Goal: Task Accomplishment & Management: Use online tool/utility

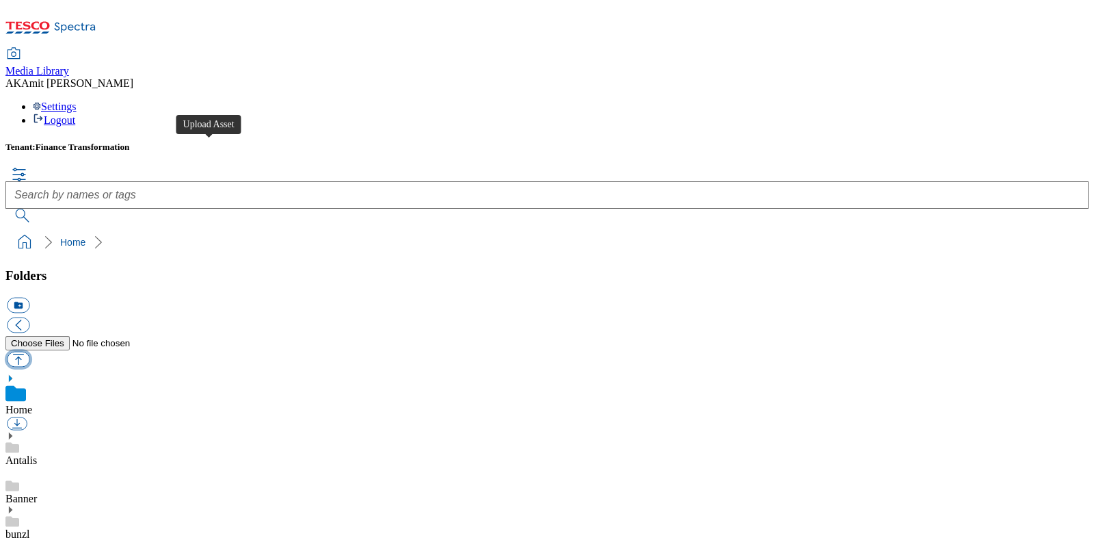
click at [29, 351] on button "button" at bounding box center [18, 359] width 23 height 16
type input "C:\fakepath\720003285001.jpg"
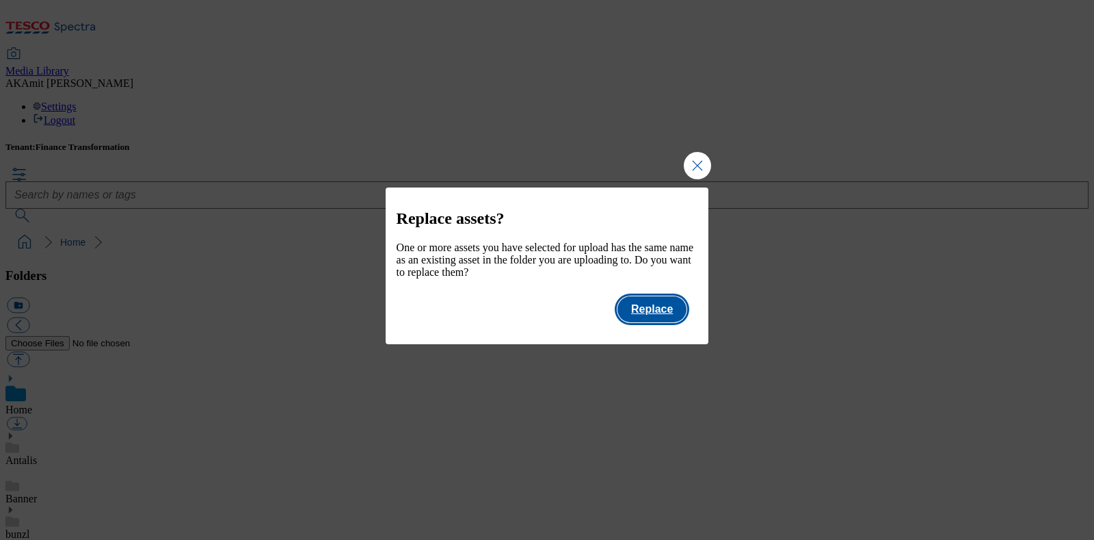
click at [650, 313] on button "Replace" at bounding box center [652, 309] width 69 height 26
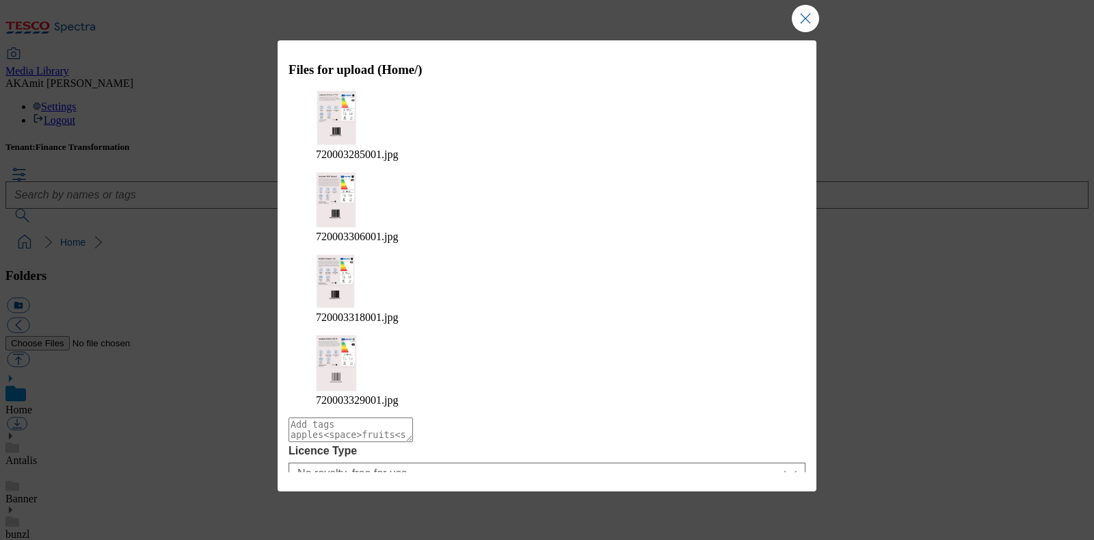
click at [784, 531] on button "Upload" at bounding box center [769, 544] width 64 height 26
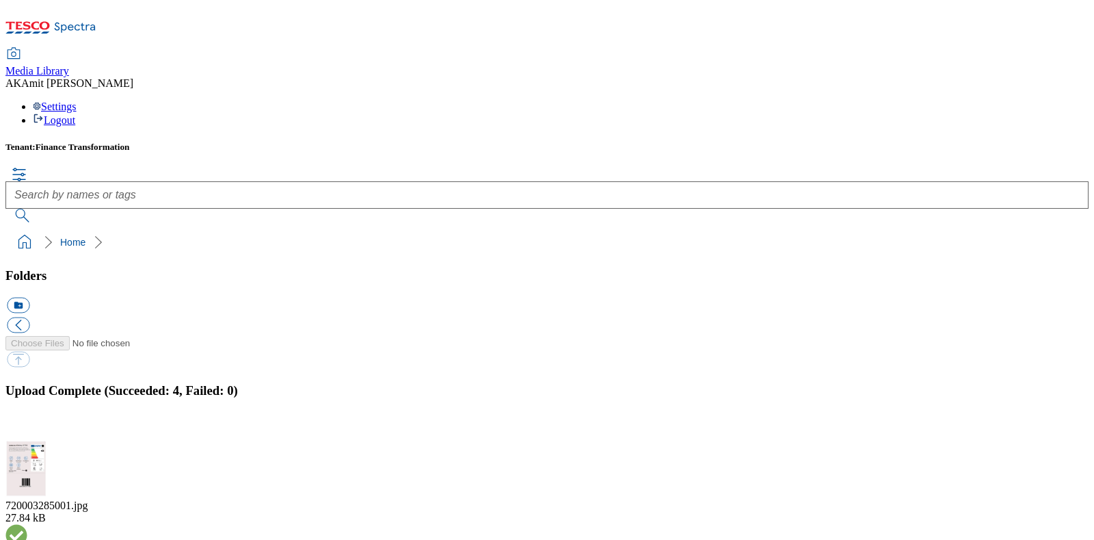
click at [1026, 142] on div "Tenant: Finance Transformation" at bounding box center [546, 182] width 1083 height 81
click at [27, 427] on button "button" at bounding box center [17, 433] width 21 height 13
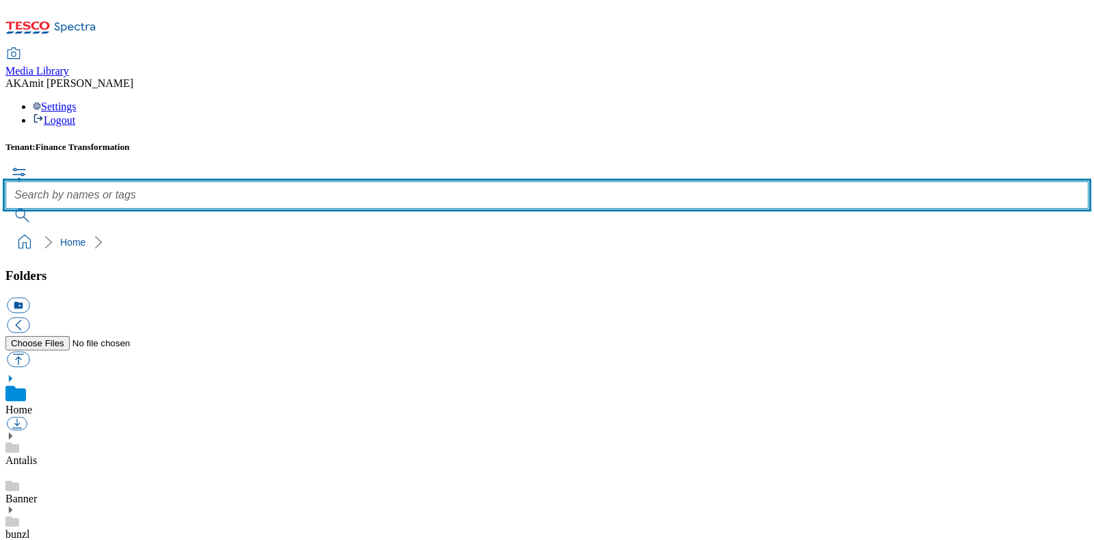
click at [523, 181] on input "text" at bounding box center [546, 194] width 1083 height 27
paste input "720003285001"
type input "720003285001"
click at [5, 209] on button "submit" at bounding box center [23, 216] width 36 height 14
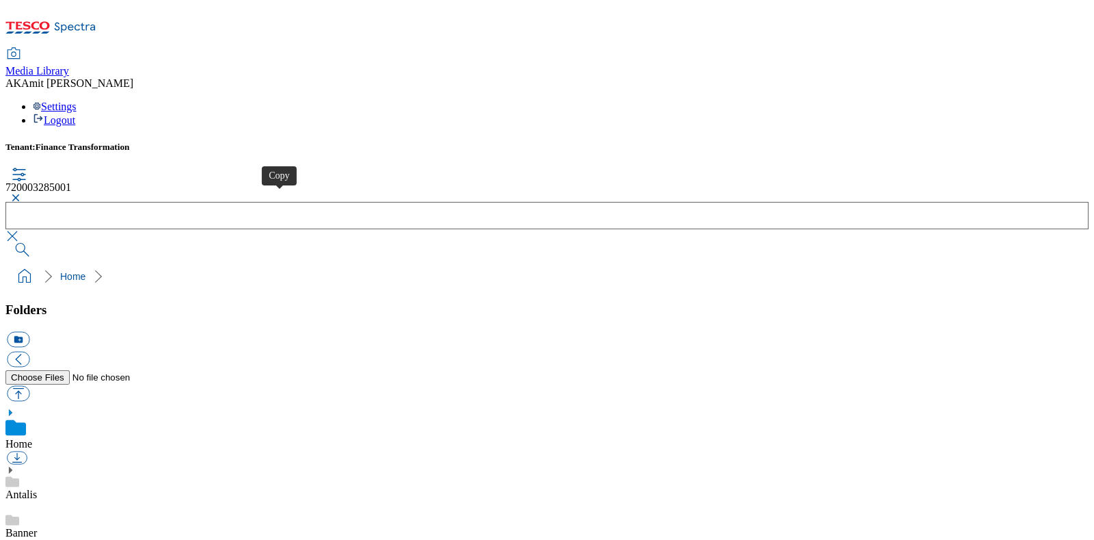
click at [22, 194] on button "button" at bounding box center [13, 198] width 16 height 8
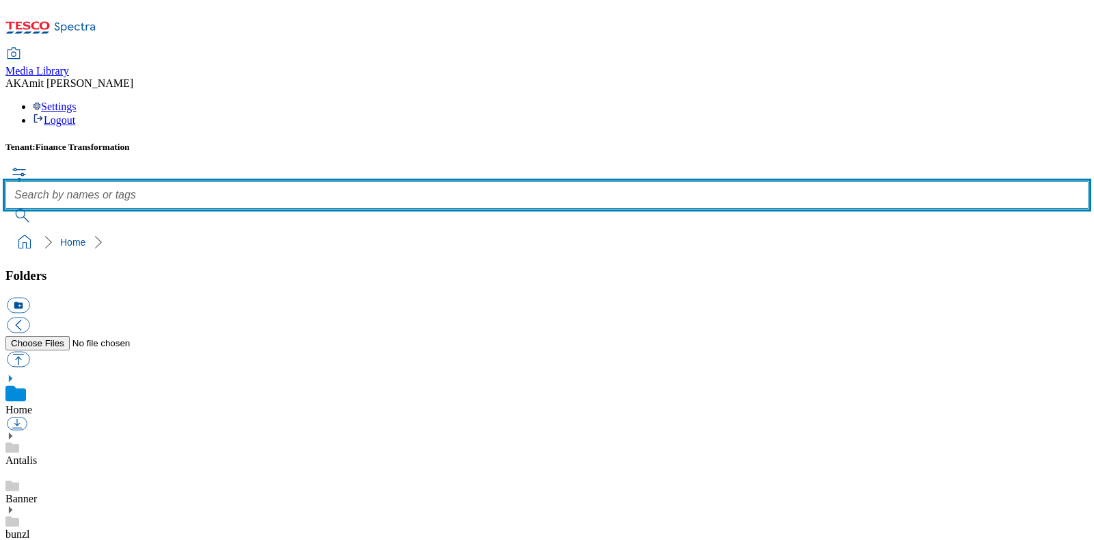
click at [456, 181] on input "text" at bounding box center [546, 194] width 1083 height 27
paste input "720003306001"
type input "720003306001"
click at [5, 209] on button "submit" at bounding box center [23, 216] width 36 height 14
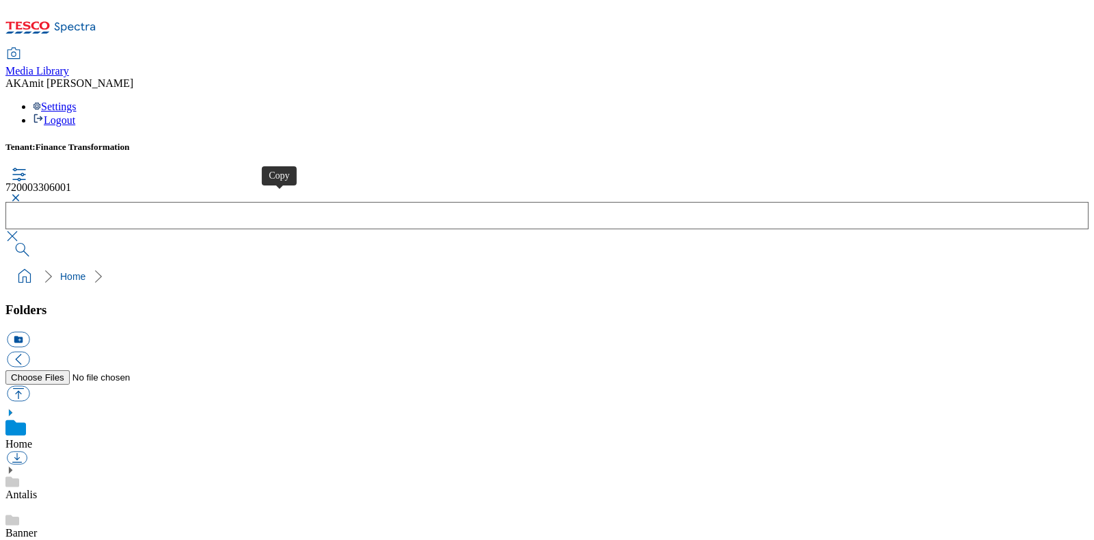
click at [22, 194] on button "button" at bounding box center [13, 198] width 16 height 8
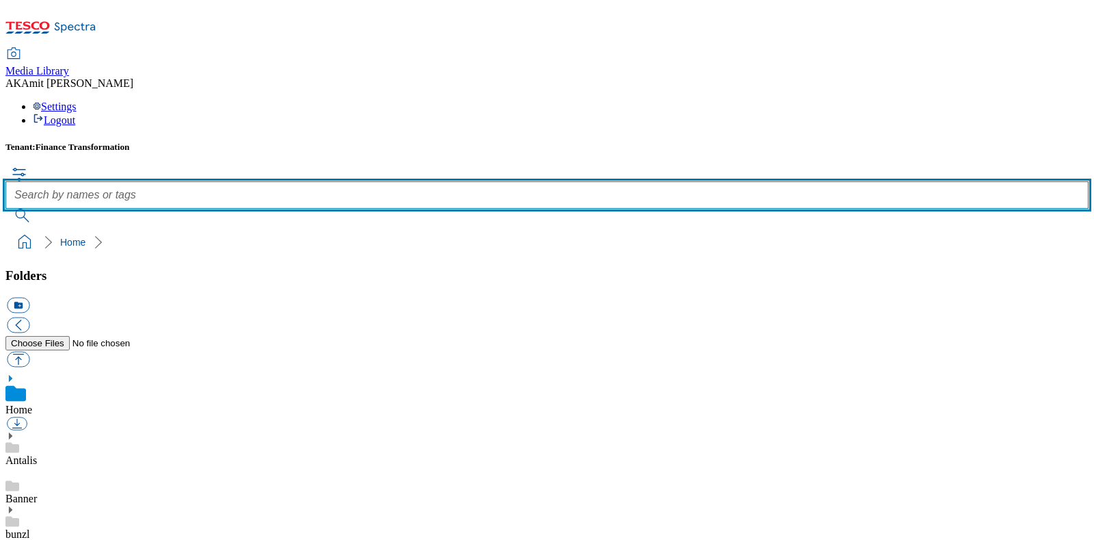
click at [460, 181] on input "text" at bounding box center [546, 194] width 1083 height 27
paste input "720003318001"
type input "720003318001"
click at [5, 209] on button "submit" at bounding box center [23, 216] width 36 height 14
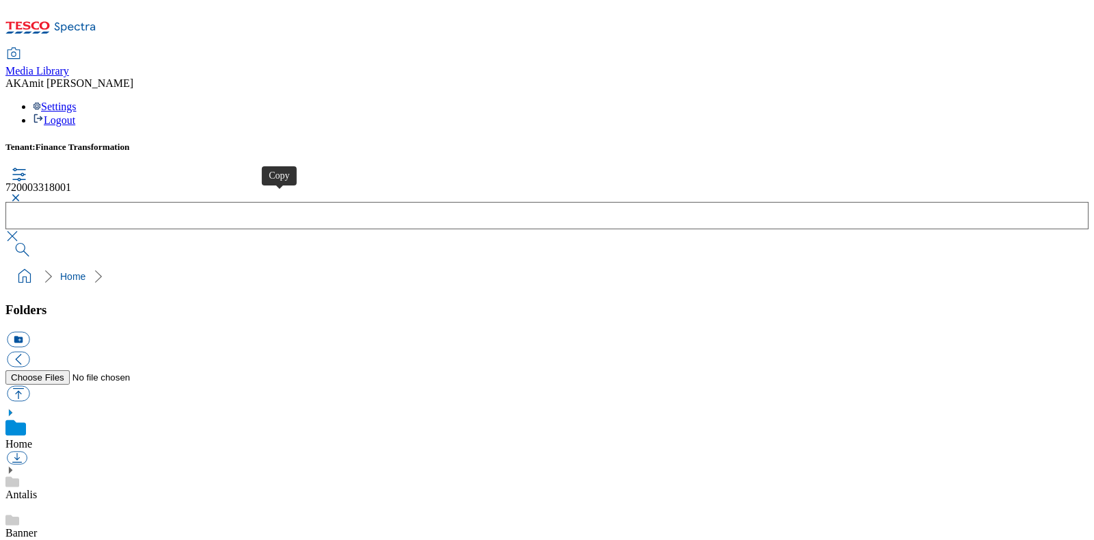
click at [22, 194] on button "button" at bounding box center [13, 198] width 16 height 8
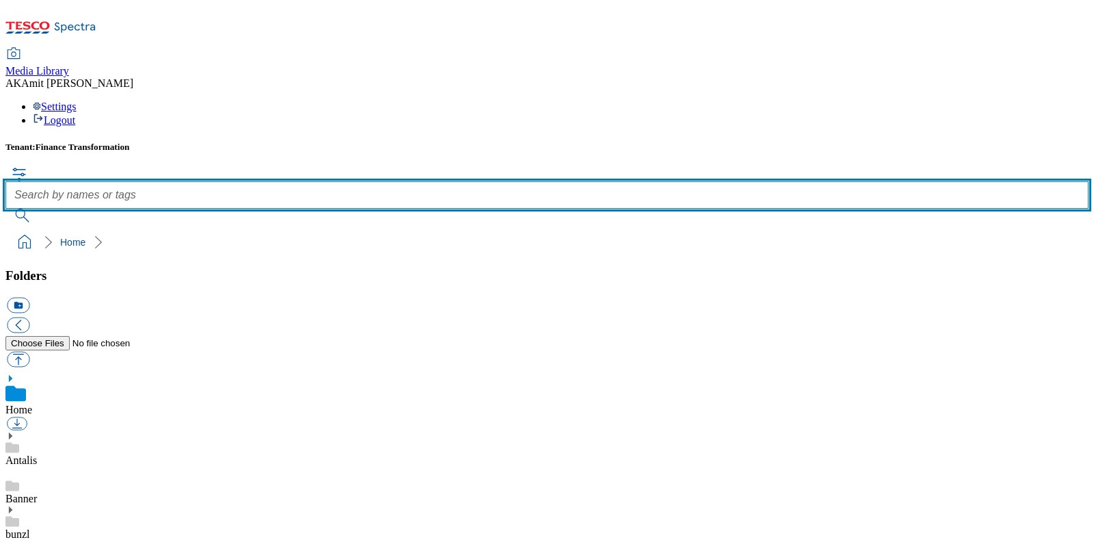
click at [453, 181] on input "text" at bounding box center [546, 194] width 1083 height 27
paste input "720003329001"
type input "720003329001"
click at [5, 209] on button "submit" at bounding box center [23, 216] width 36 height 14
